Goal: Task Accomplishment & Management: Complete application form

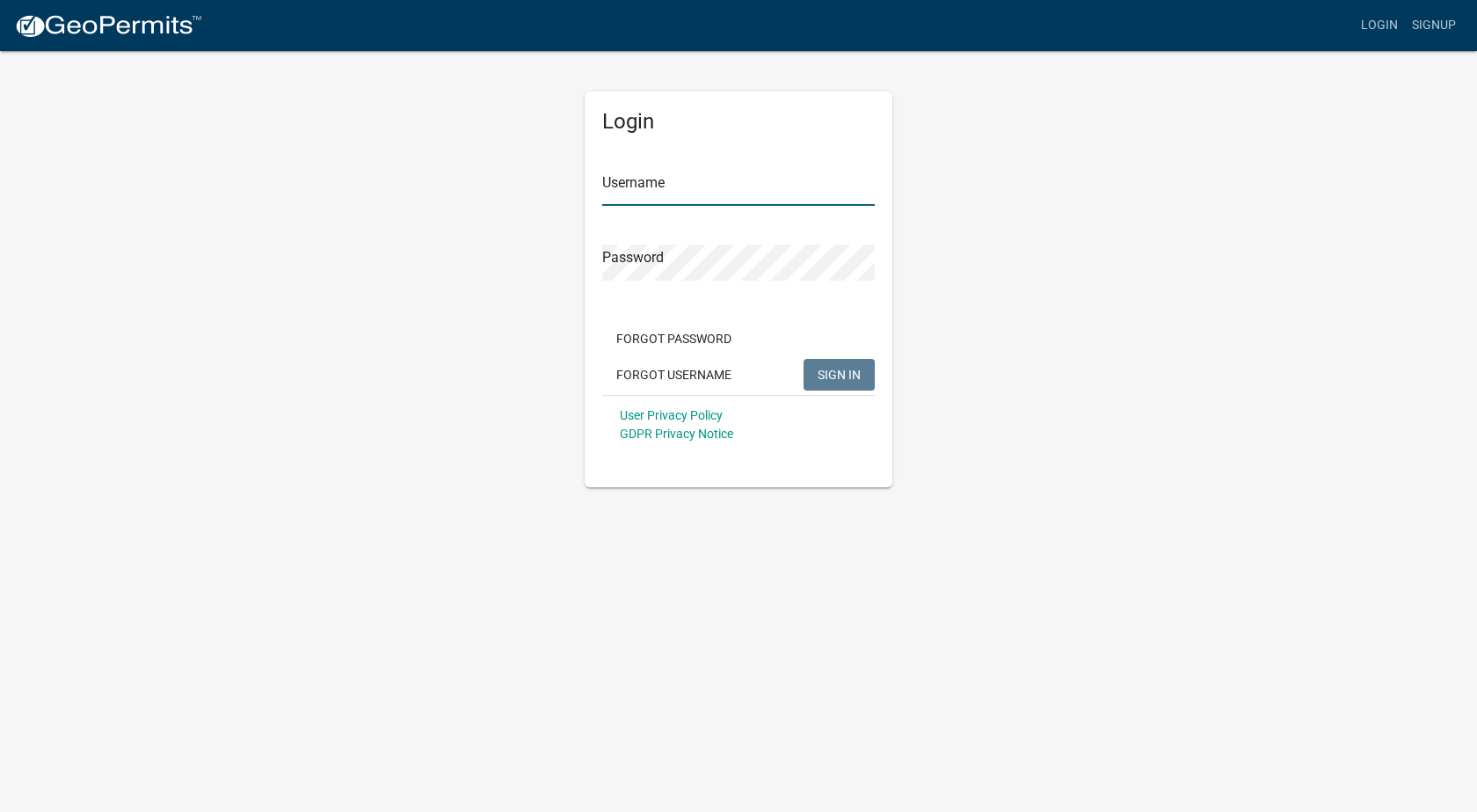
type input "K A-1"
click at [828, 363] on button "SIGN IN" at bounding box center [839, 374] width 72 height 32
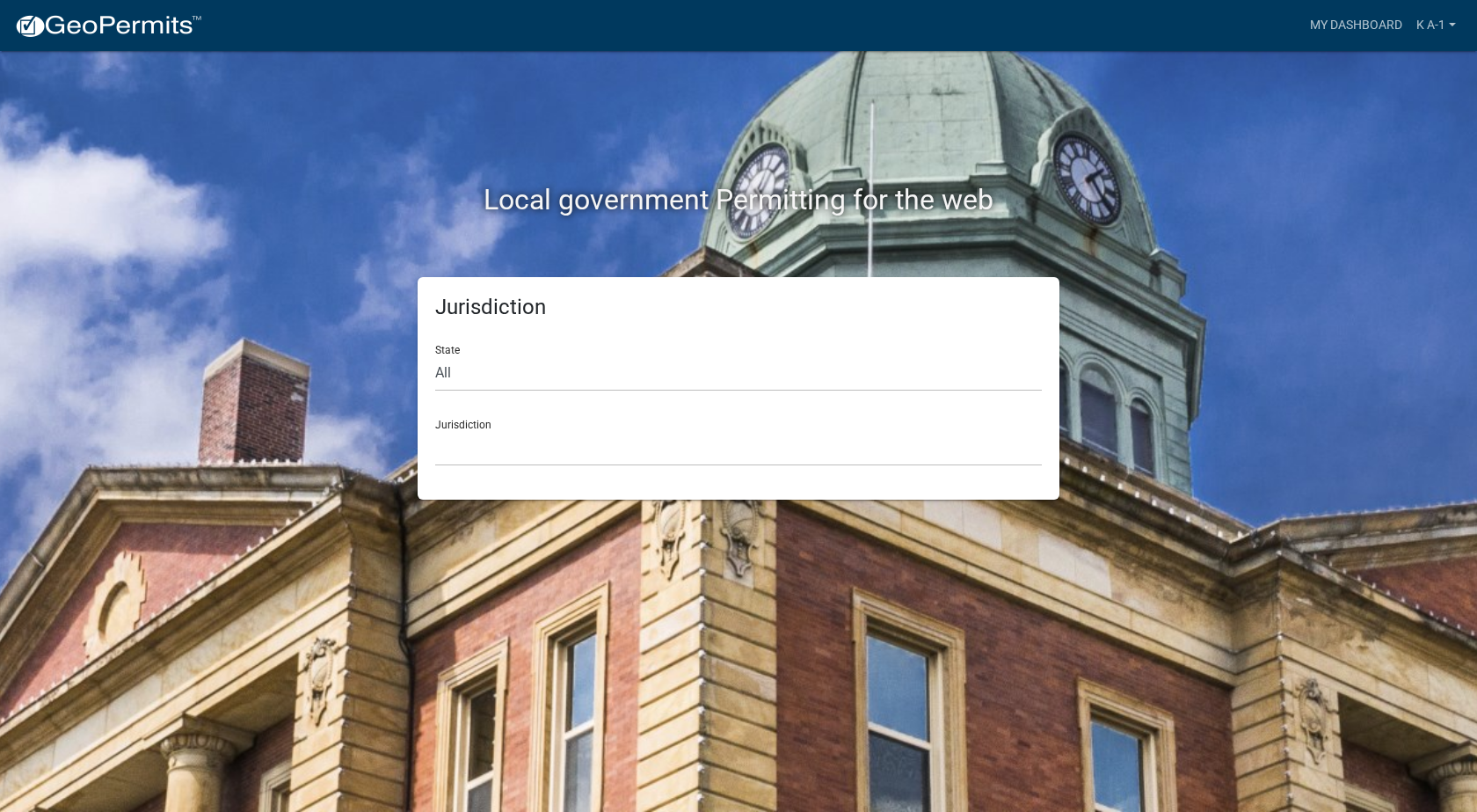
click at [1221, 271] on div "Local government Permitting for the web" at bounding box center [738, 163] width 1003 height 225
click at [453, 462] on select "[GEOGRAPHIC_DATA], [US_STATE] [GEOGRAPHIC_DATA], [US_STATE][PERSON_NAME][GEOGRA…" at bounding box center [738, 448] width 607 height 36
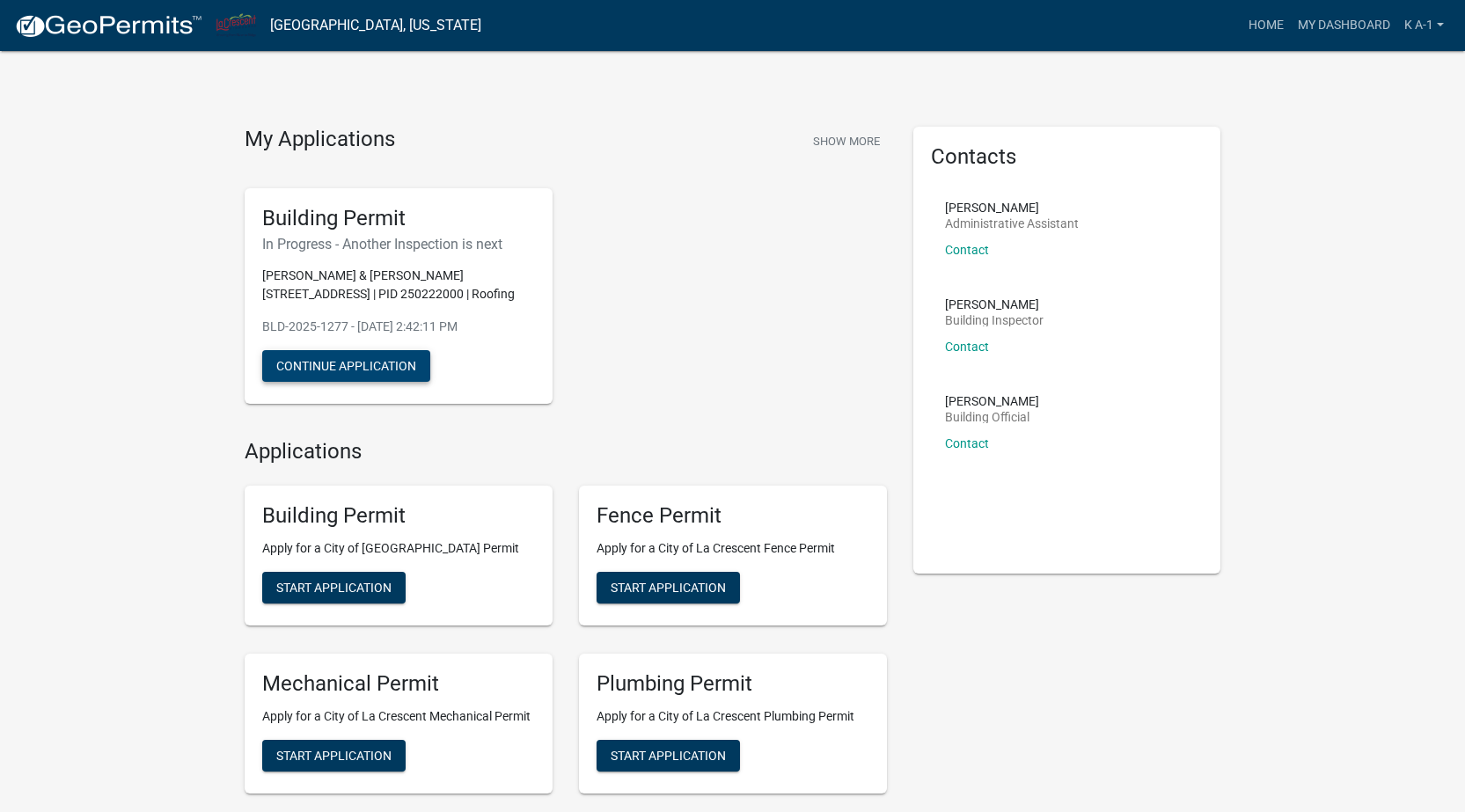
click at [331, 367] on button "Continue Application" at bounding box center [346, 366] width 168 height 32
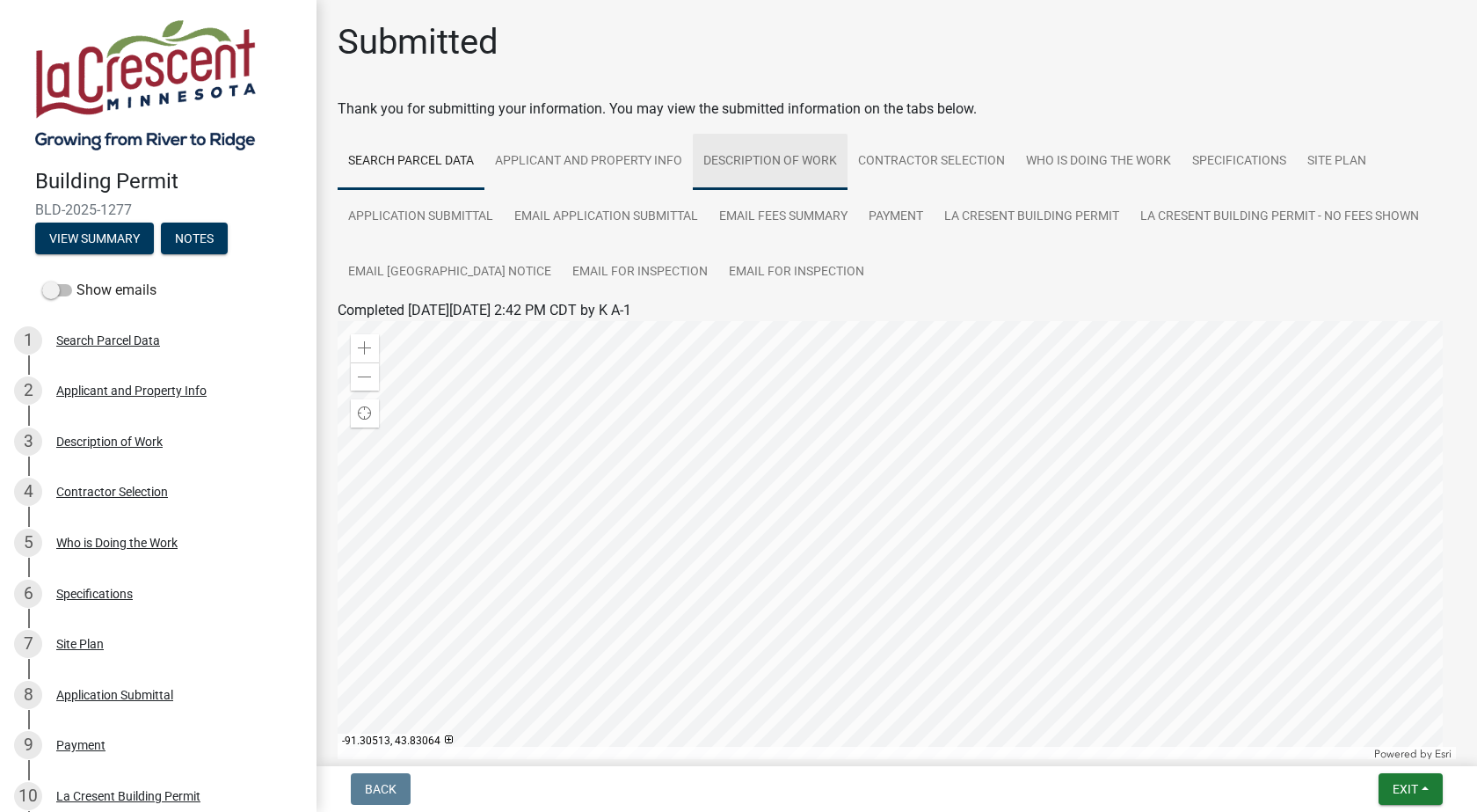
click at [770, 165] on link "Description of Work" at bounding box center [770, 161] width 155 height 56
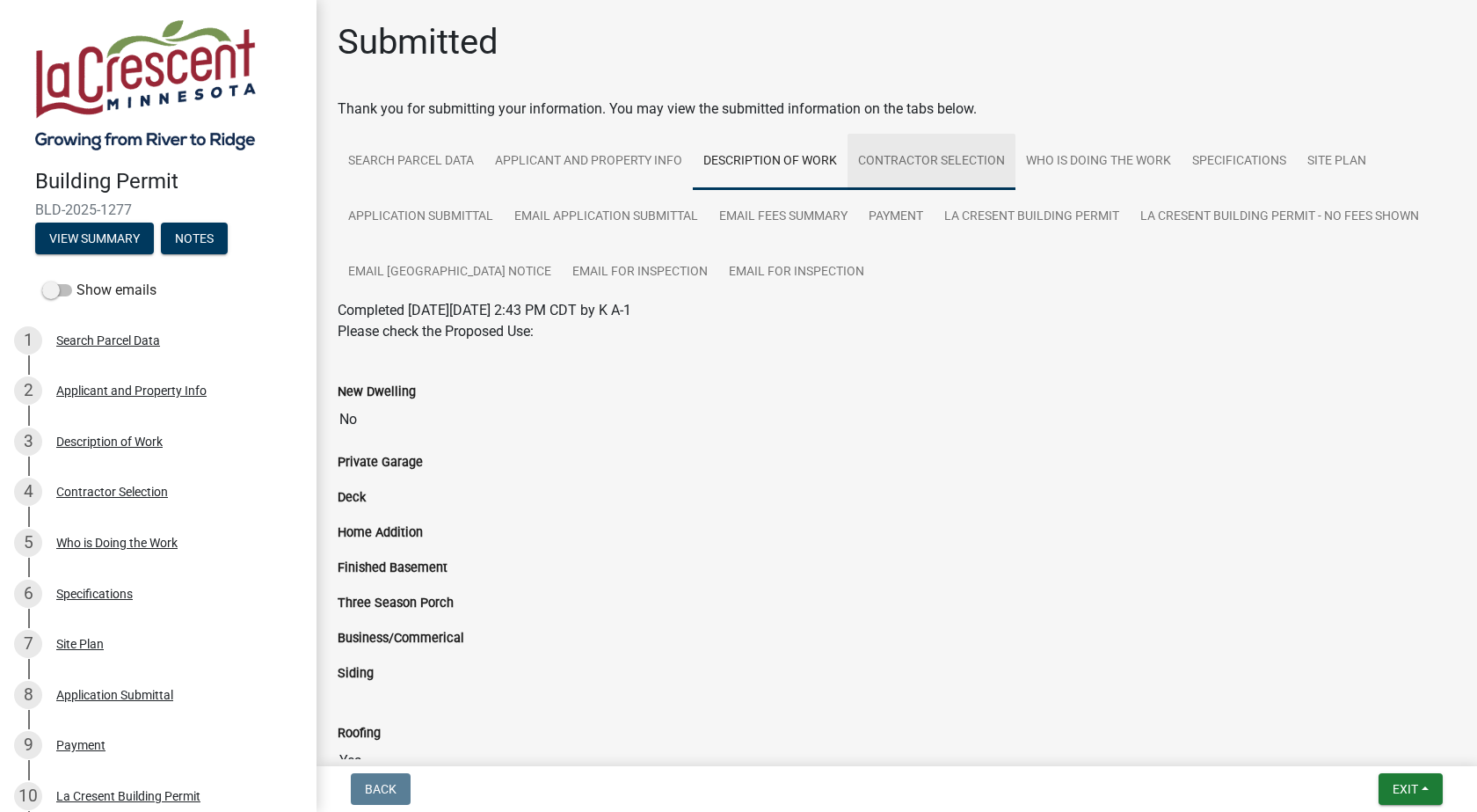
click at [950, 161] on link "Contractor Selection" at bounding box center [931, 161] width 168 height 56
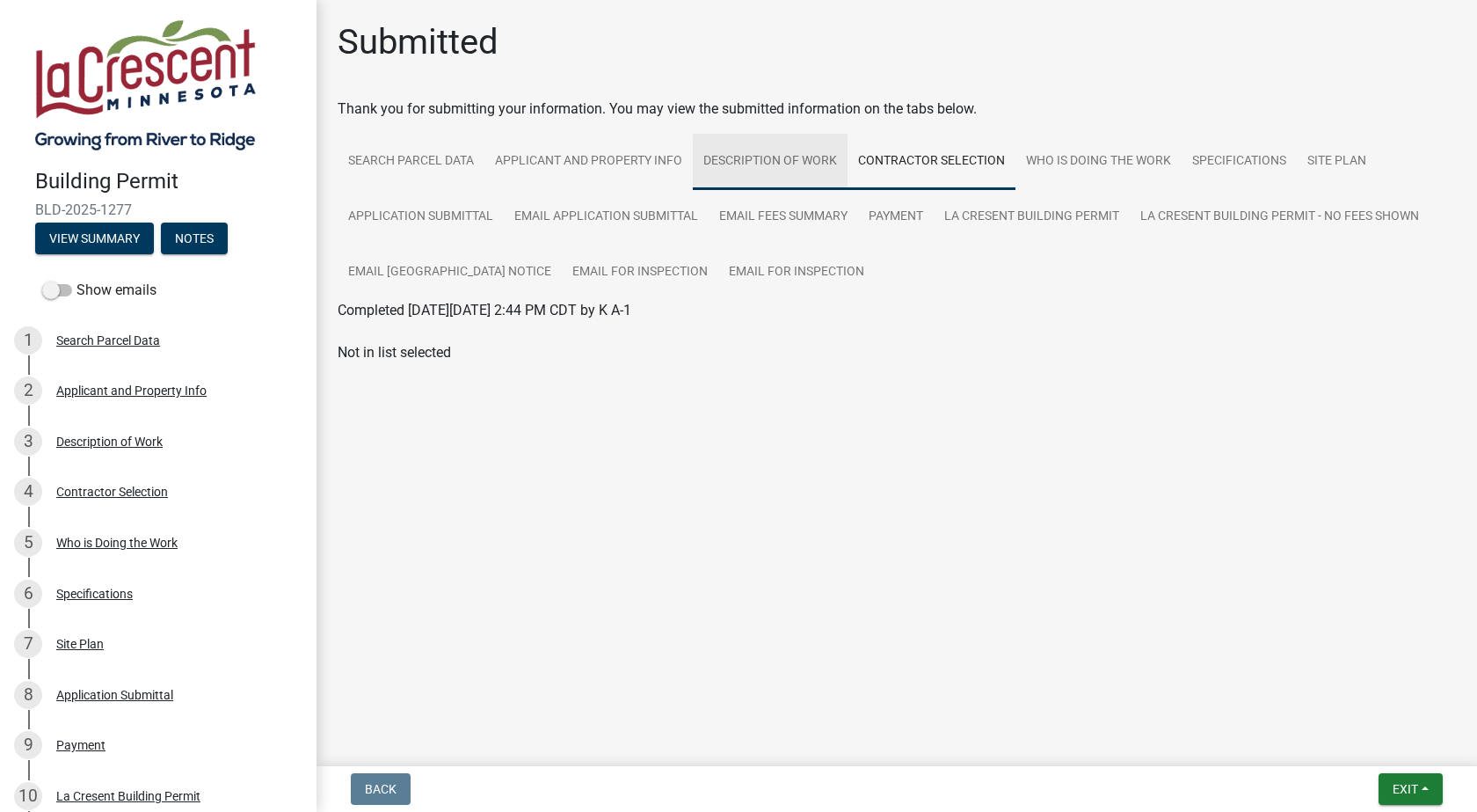
click at [776, 168] on link "Description of Work" at bounding box center [770, 161] width 155 height 56
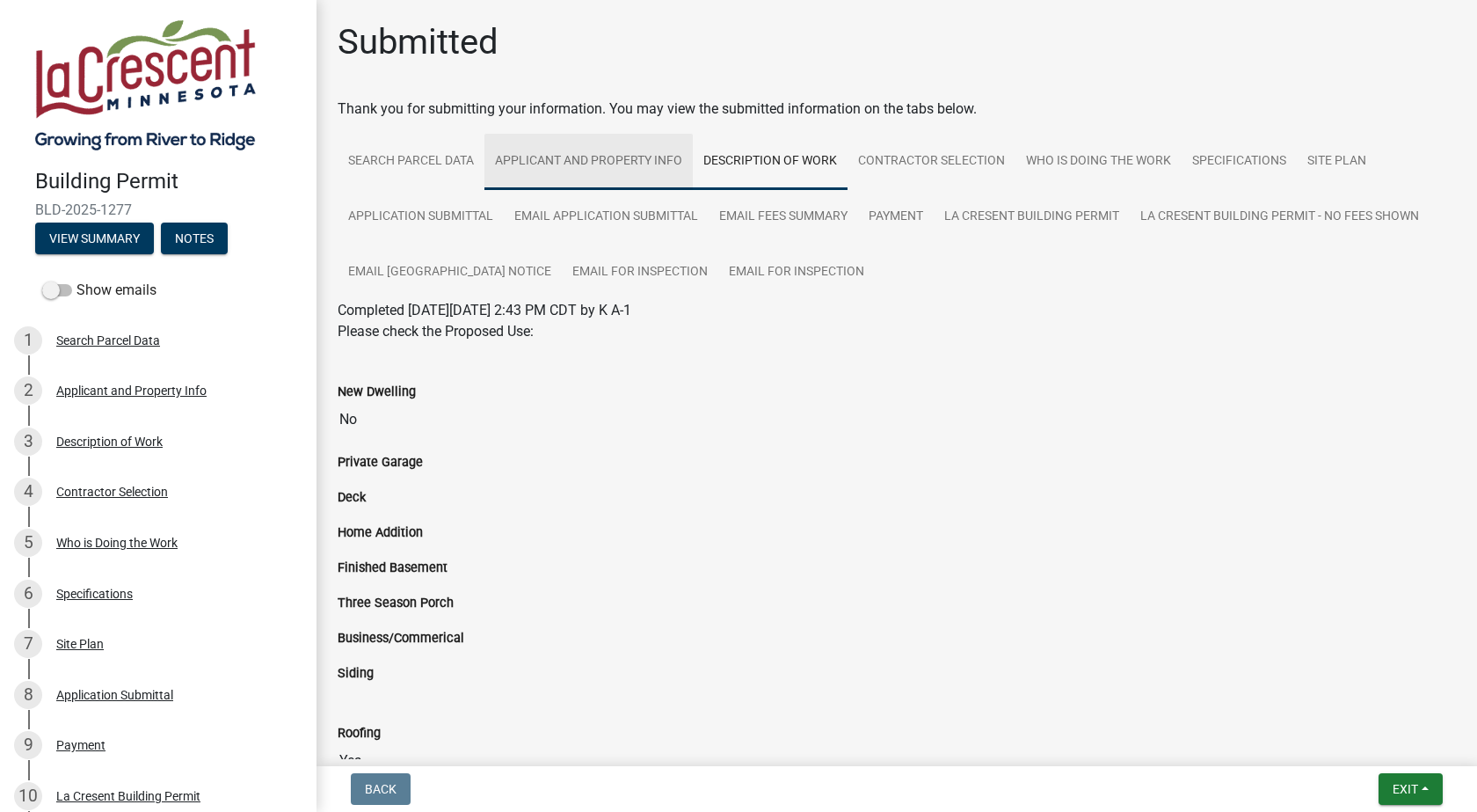
click at [585, 160] on link "Applicant and Property Info" at bounding box center [589, 161] width 209 height 56
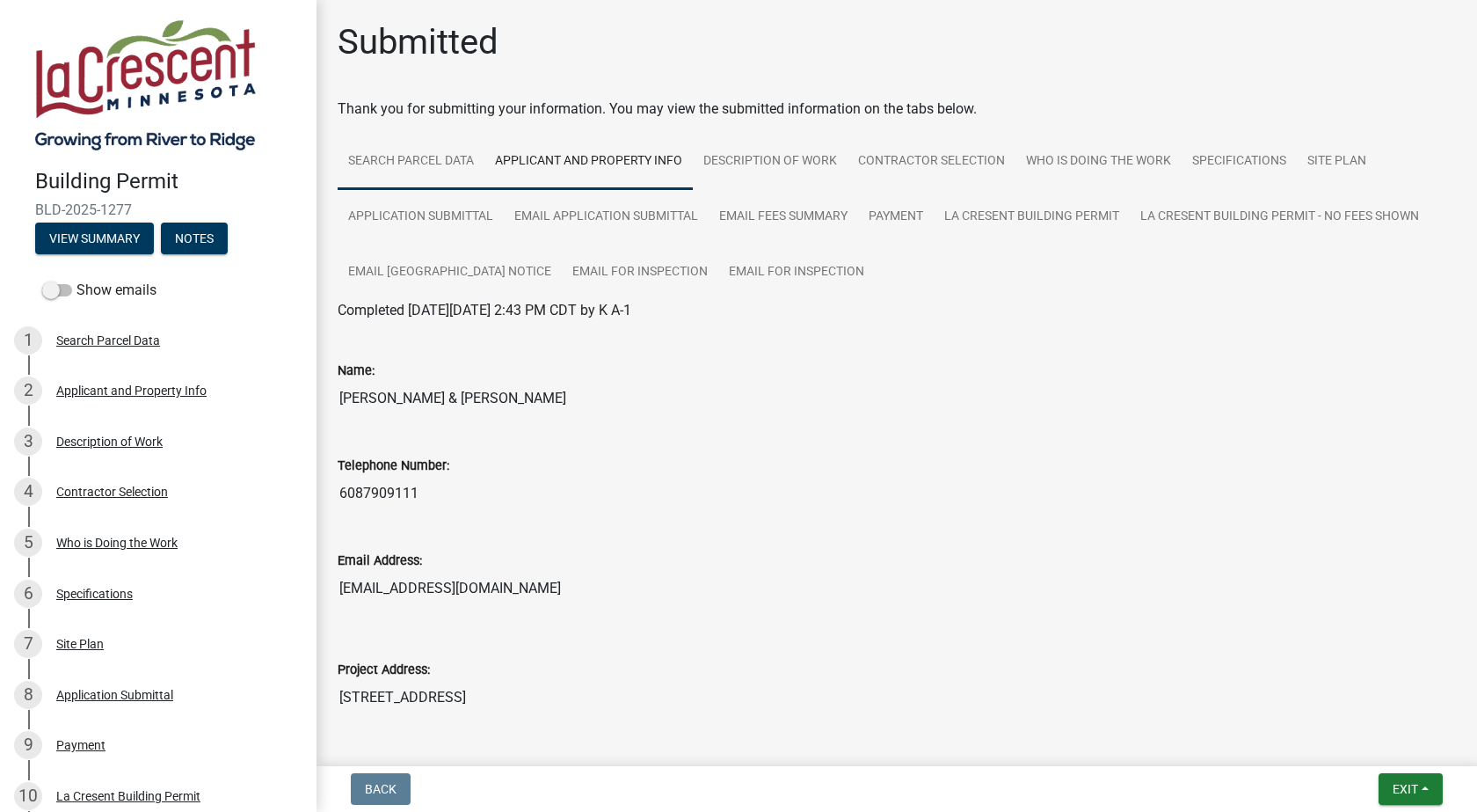
click at [434, 166] on link "Search Parcel Data" at bounding box center [411, 161] width 147 height 56
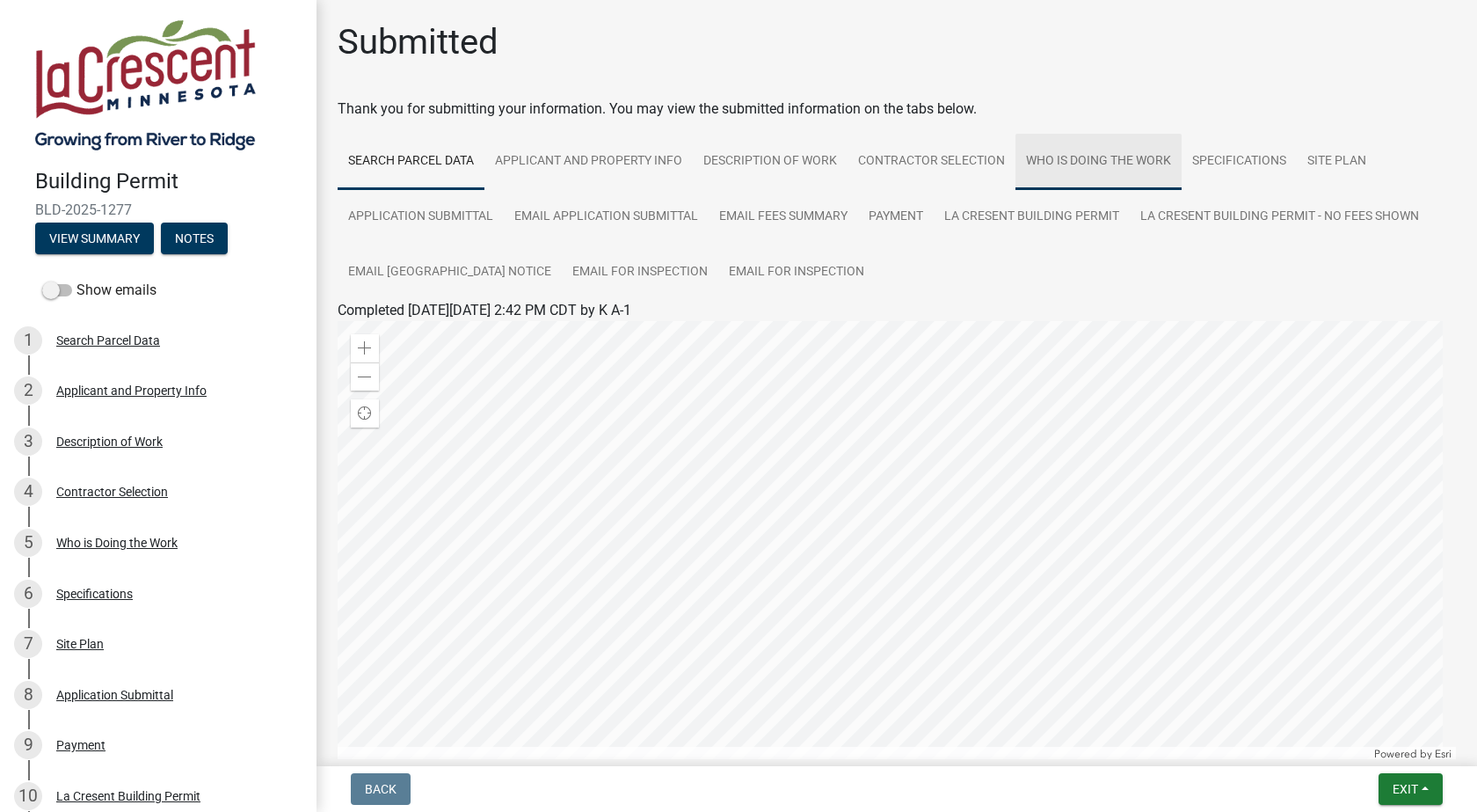
click at [1085, 159] on link "Who is Doing the Work" at bounding box center [1098, 161] width 166 height 56
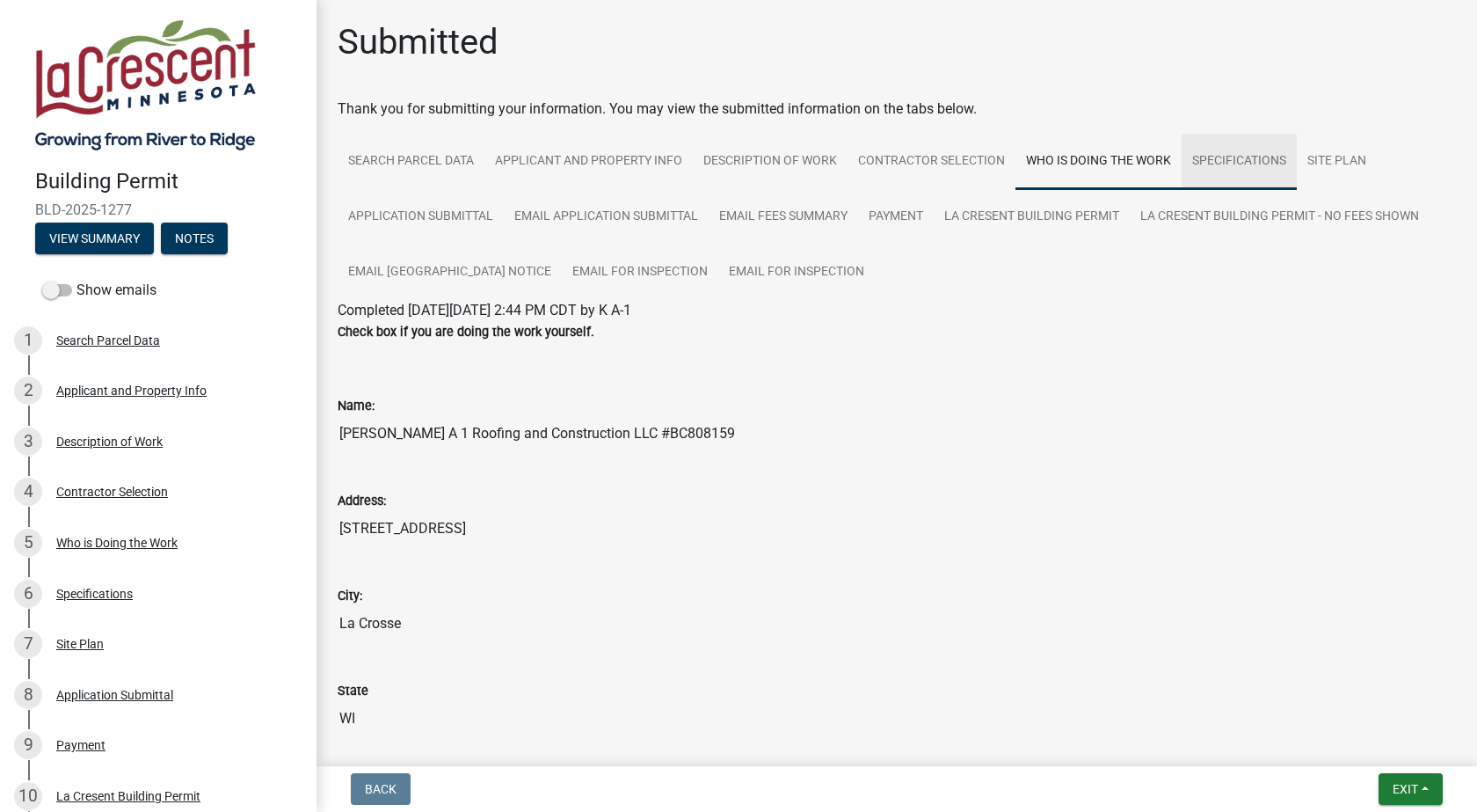
click at [1240, 162] on link "Specifications" at bounding box center [1239, 161] width 115 height 56
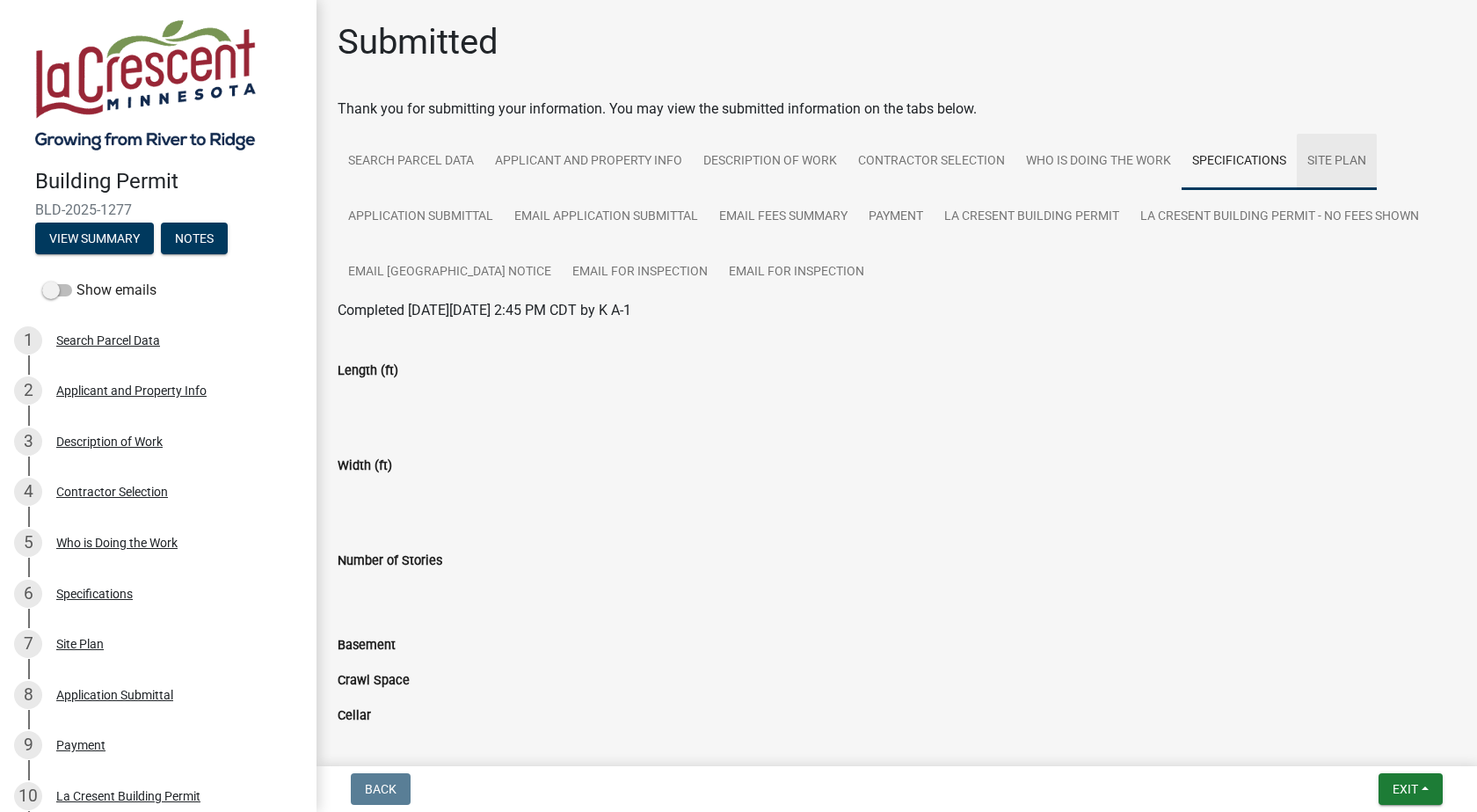
click at [1330, 161] on link "Site Plan" at bounding box center [1337, 161] width 80 height 56
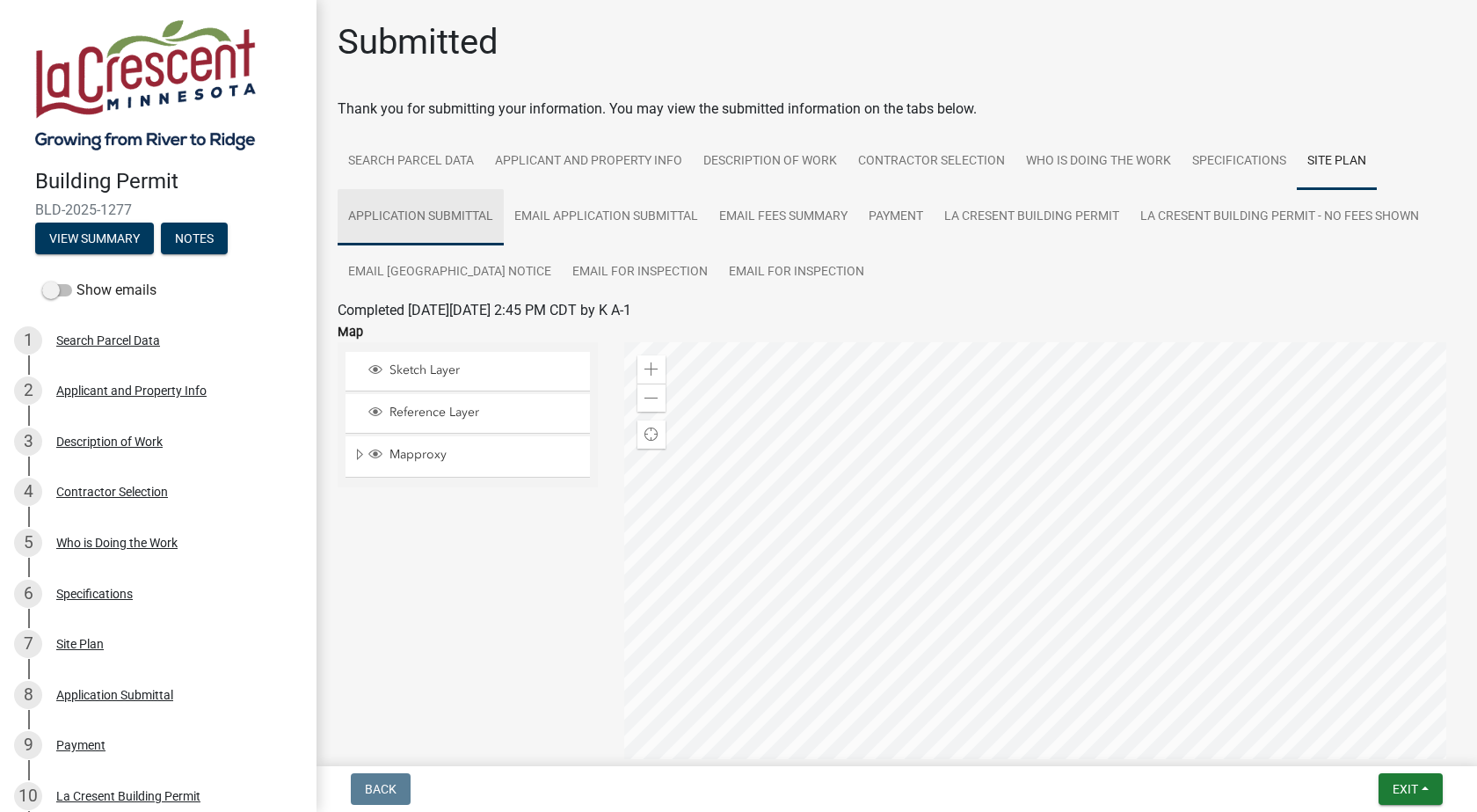
click at [416, 222] on link "Application Submittal" at bounding box center [420, 217] width 166 height 56
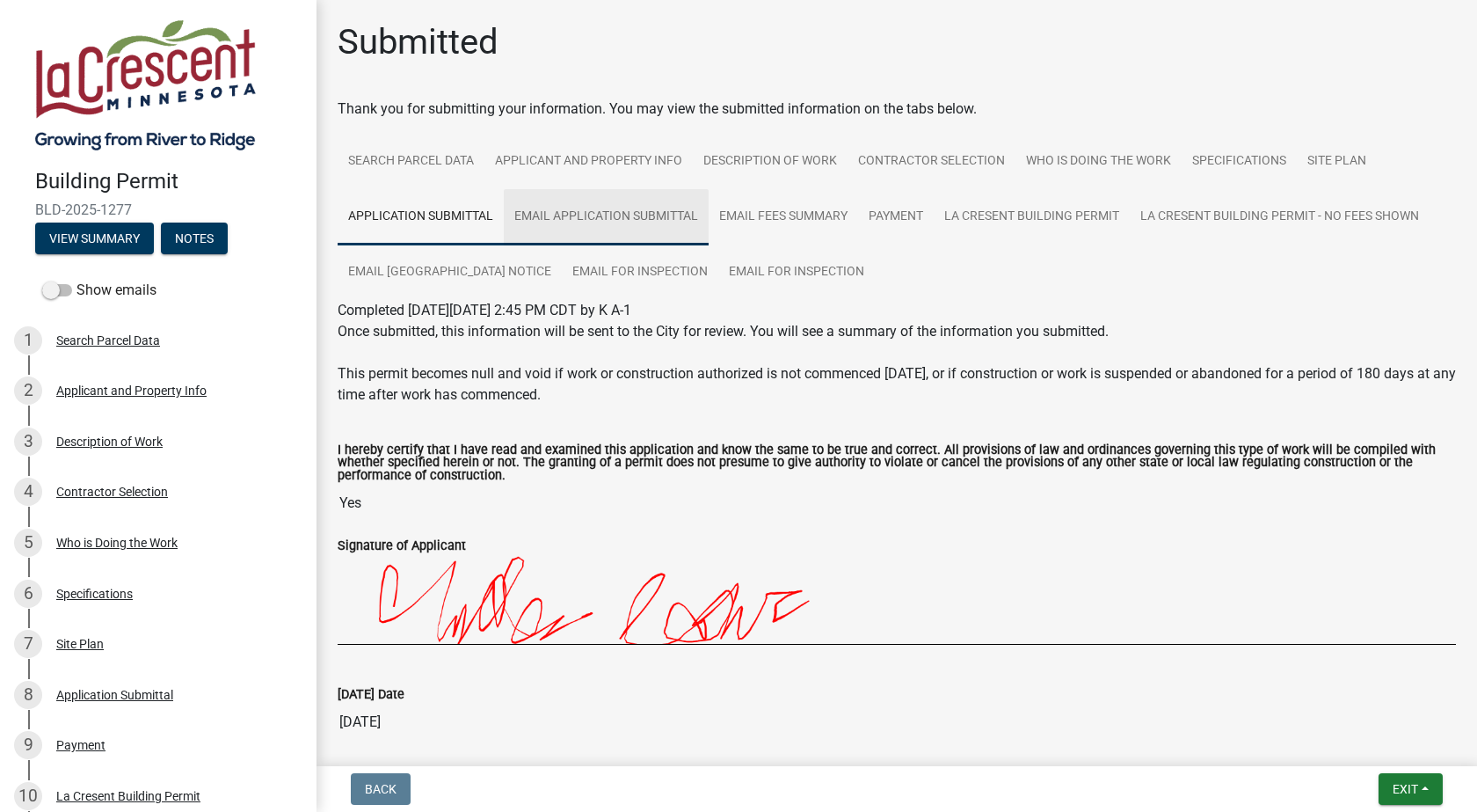
click at [604, 220] on link "Email Application Submittal" at bounding box center [606, 217] width 205 height 56
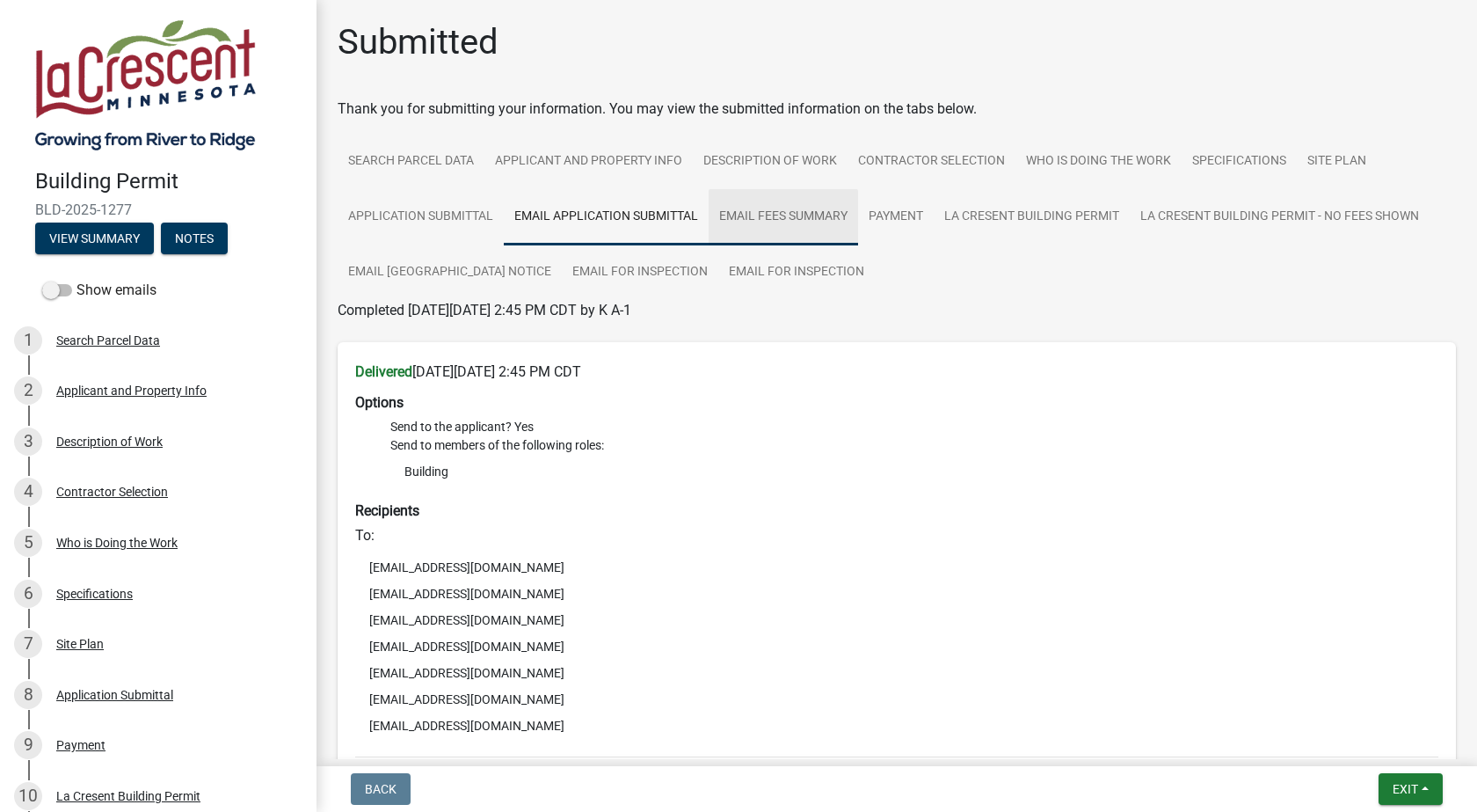
click at [808, 213] on link "Email Fees Summary" at bounding box center [783, 217] width 150 height 56
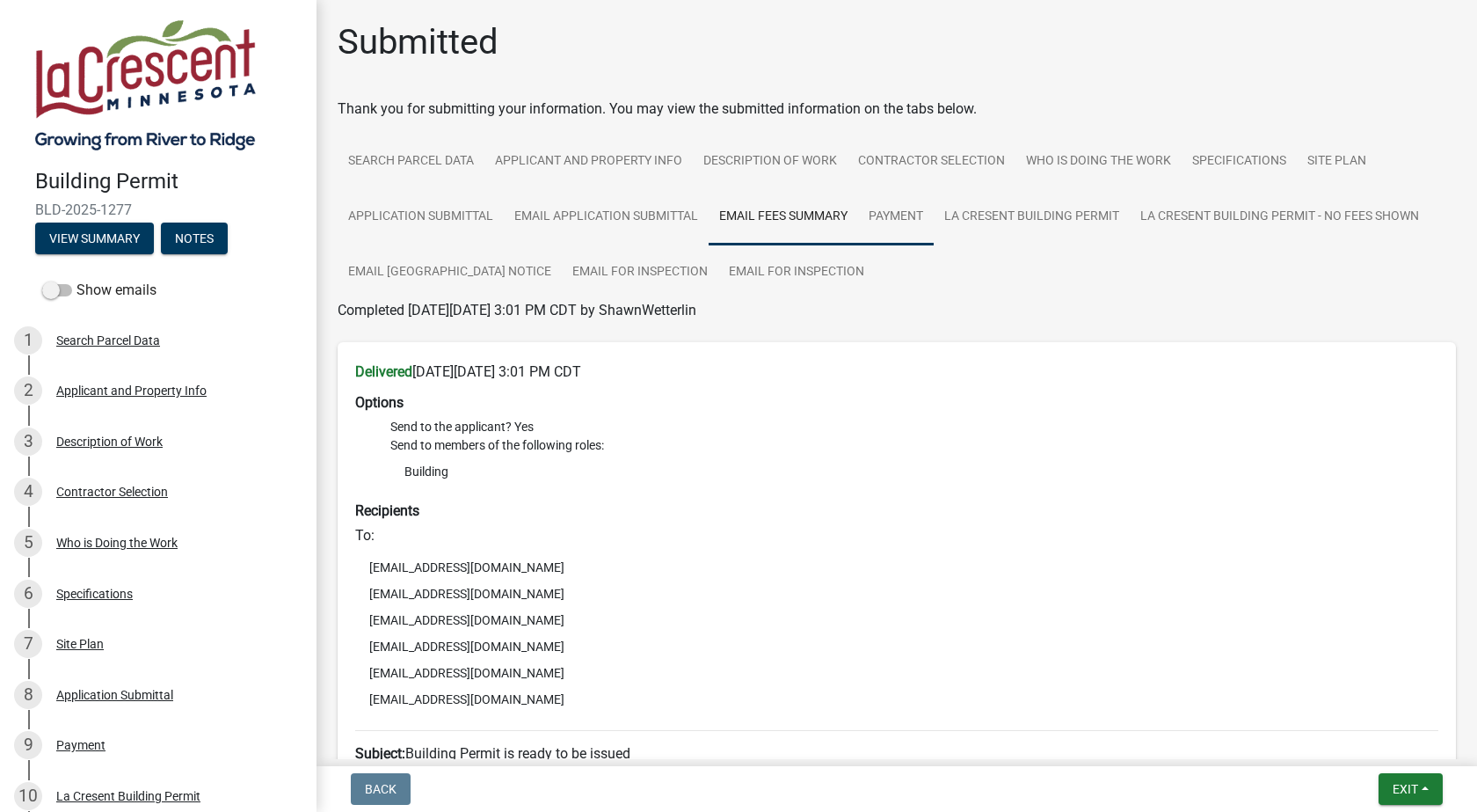
click at [905, 214] on link "Payment" at bounding box center [895, 217] width 75 height 56
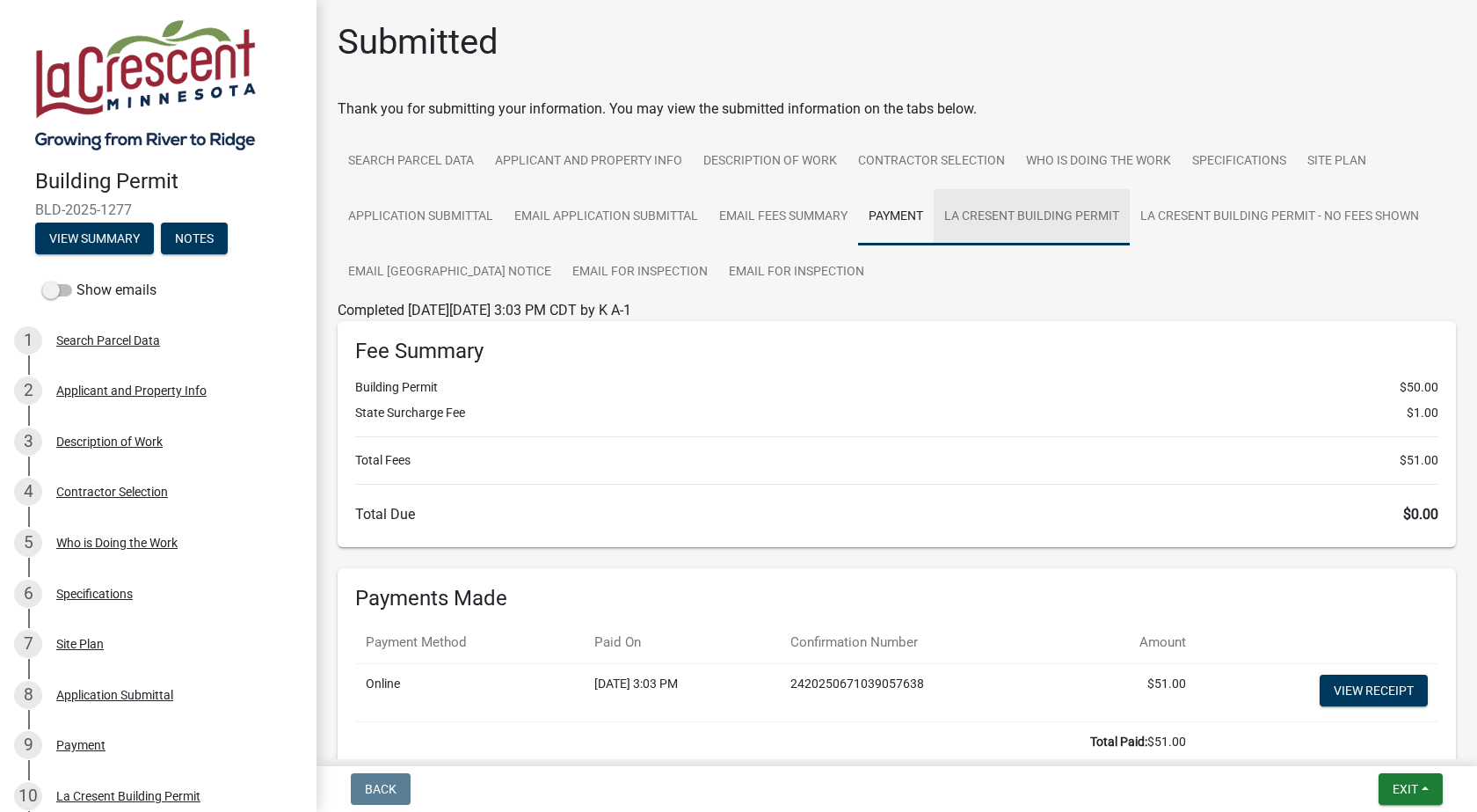
click at [1016, 214] on link "La Cresent Building Permit" at bounding box center [1032, 217] width 196 height 56
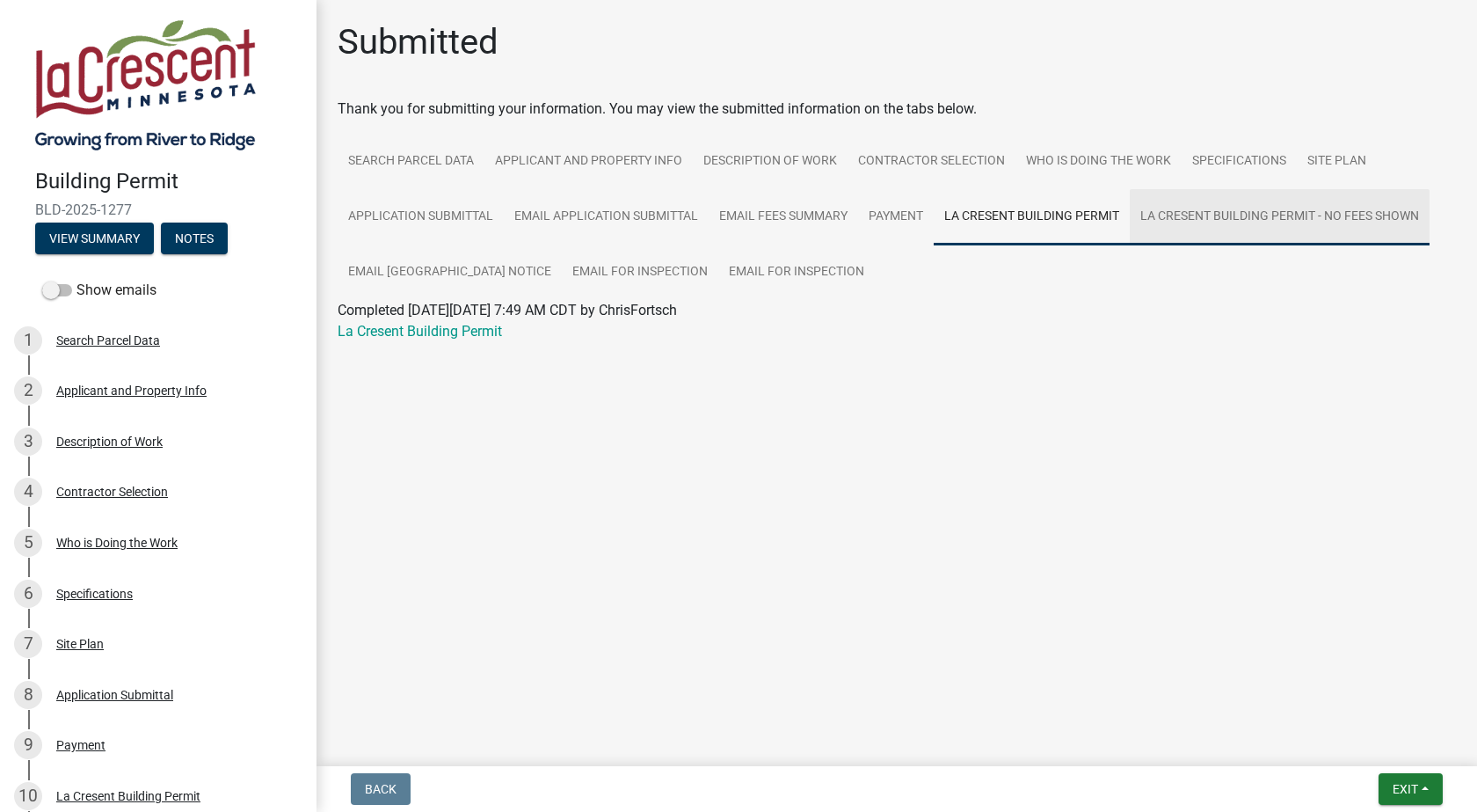
click at [1215, 215] on link "La Cresent Building Permit - No Fees Shown" at bounding box center [1279, 217] width 300 height 56
click at [1381, 214] on link "La Cresent Building Permit - No Fees Shown" at bounding box center [1279, 217] width 300 height 56
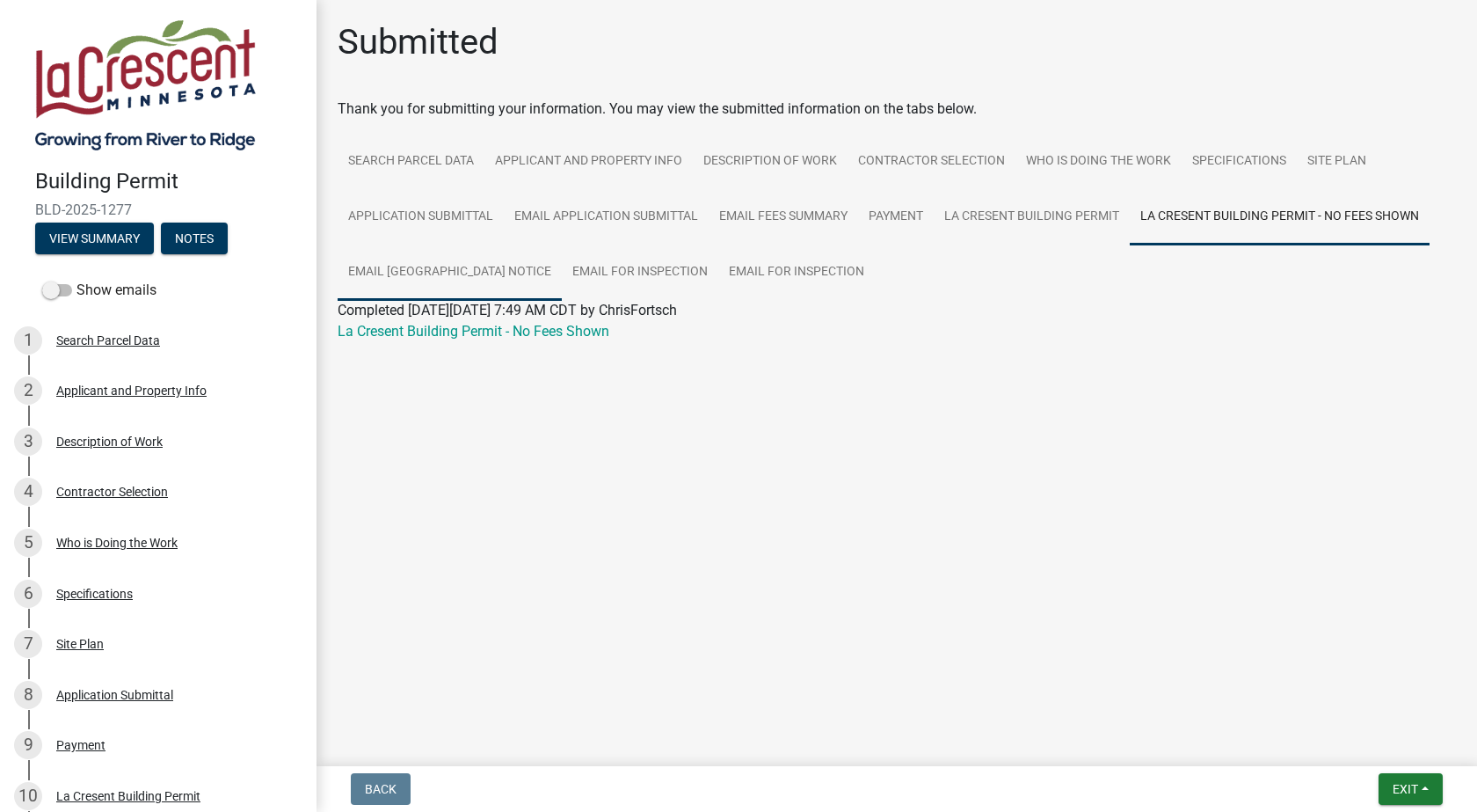
click at [455, 274] on link "Email [GEOGRAPHIC_DATA] Notice" at bounding box center [449, 272] width 224 height 56
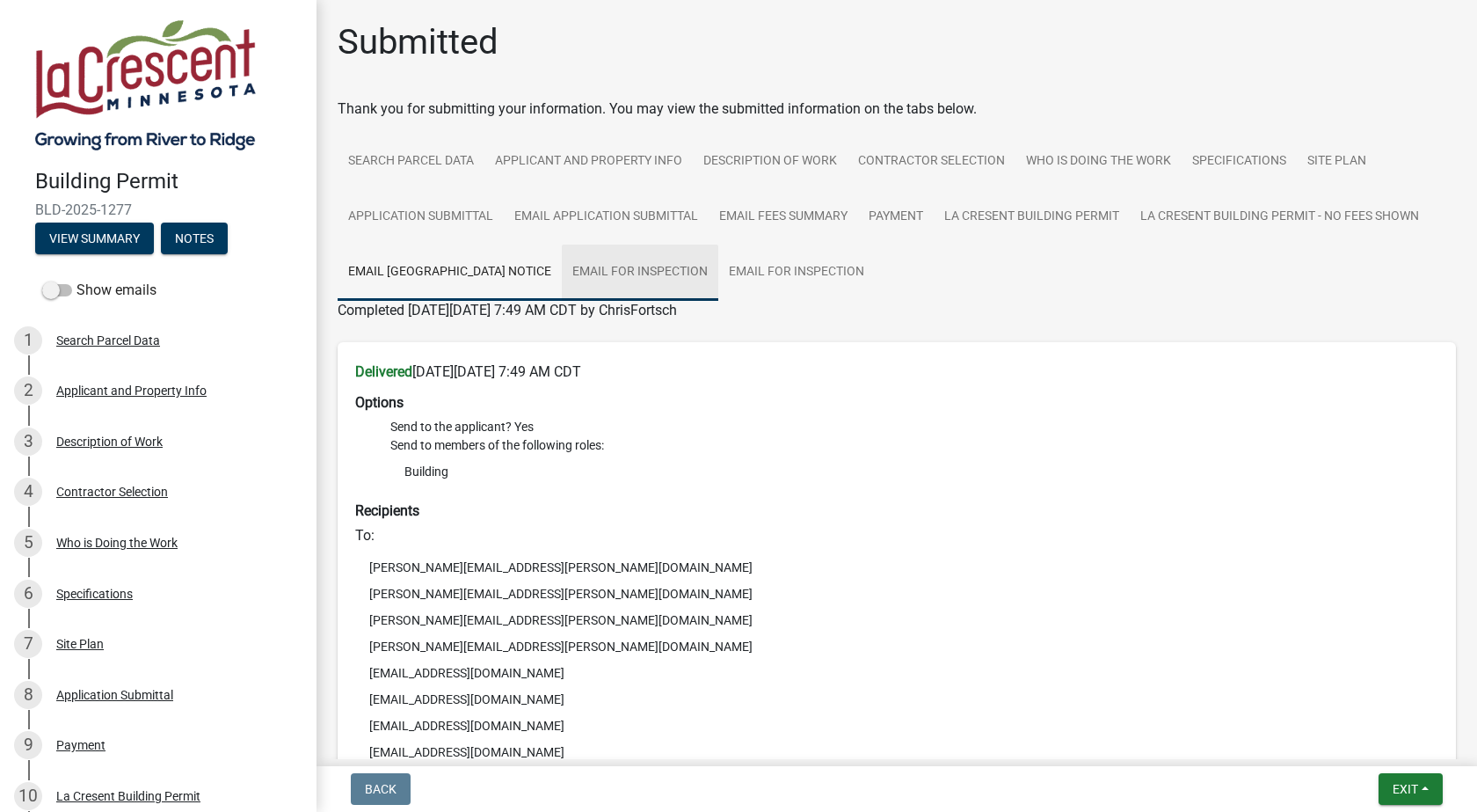
click at [562, 275] on link "Email for Inspection" at bounding box center [640, 272] width 157 height 56
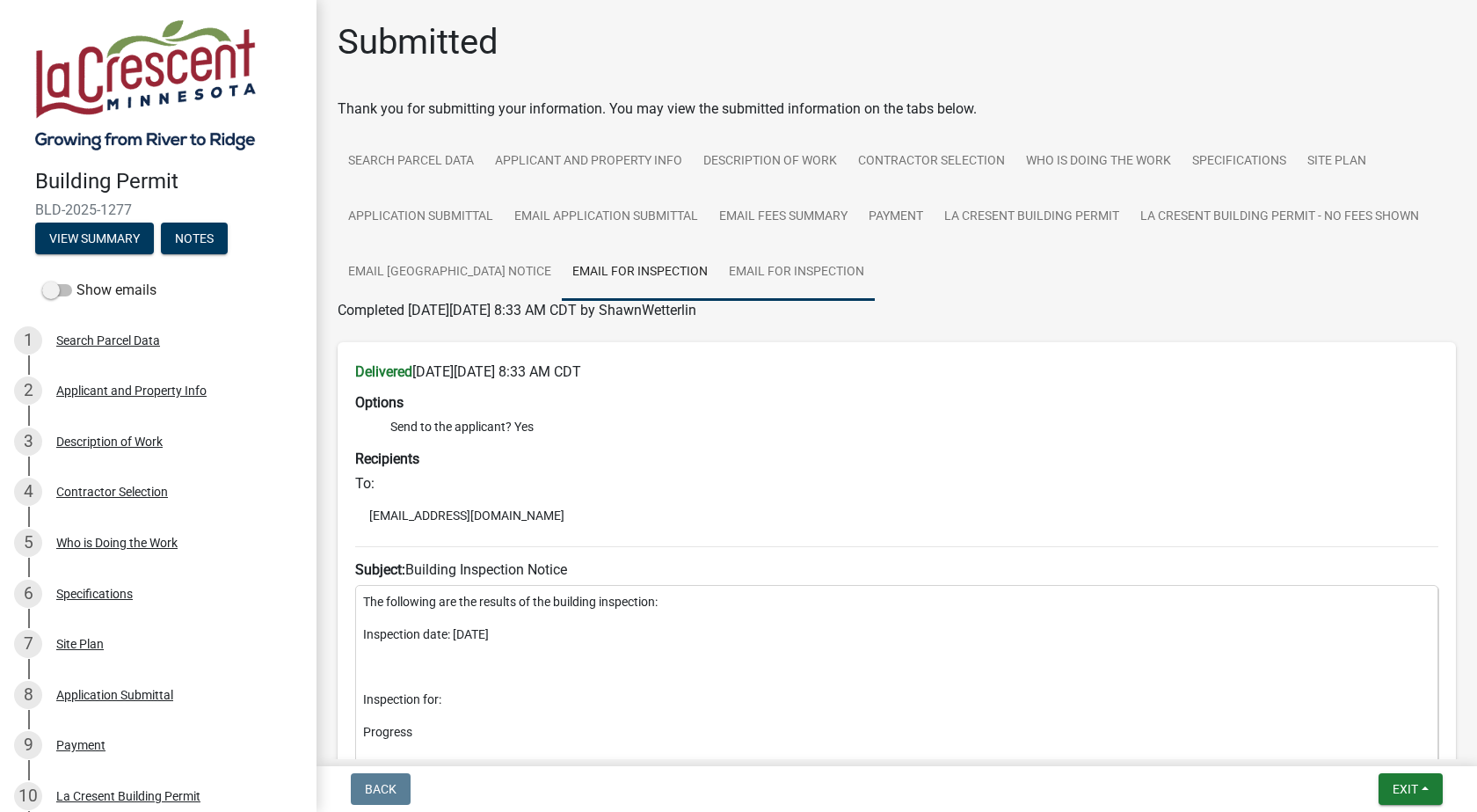
click at [729, 271] on link "Email for Inspection" at bounding box center [797, 272] width 157 height 56
click at [408, 158] on link "Search Parcel Data" at bounding box center [411, 161] width 147 height 56
